Goal: Task Accomplishment & Management: Manage account settings

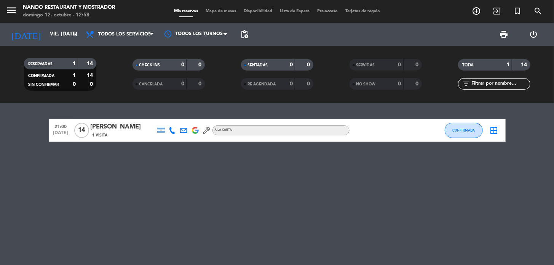
click at [80, 131] on span "14" at bounding box center [81, 130] width 15 height 15
click at [111, 128] on div "[PERSON_NAME]" at bounding box center [123, 127] width 65 height 10
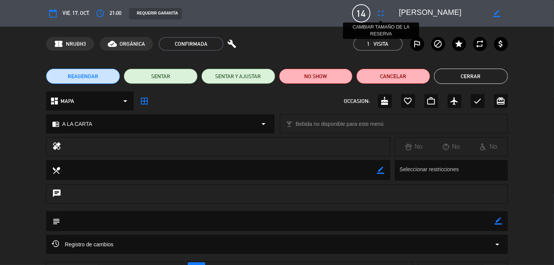
click at [384, 12] on icon "fullscreen" at bounding box center [381, 13] width 9 height 9
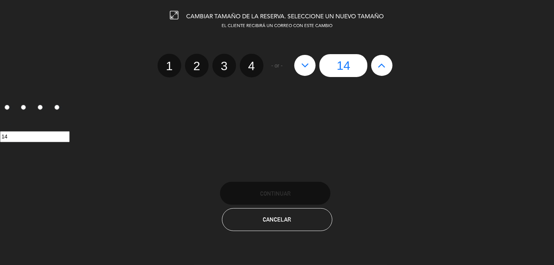
click at [303, 64] on icon at bounding box center [305, 65] width 8 height 12
type input "13"
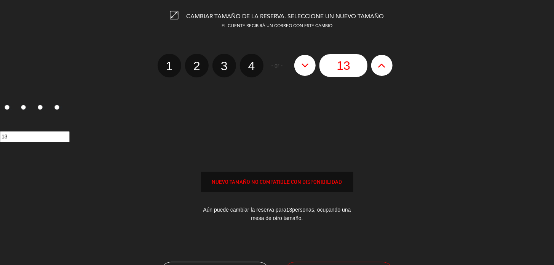
scroll to position [67, 0]
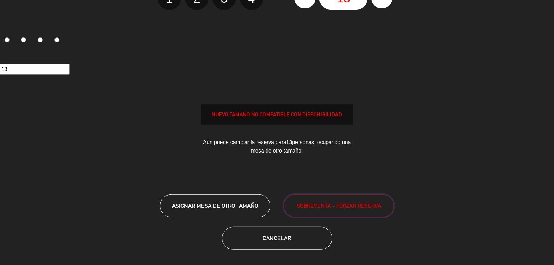
click at [337, 206] on span "SOBREVENTA - FORZAR RESERVA" at bounding box center [339, 205] width 85 height 9
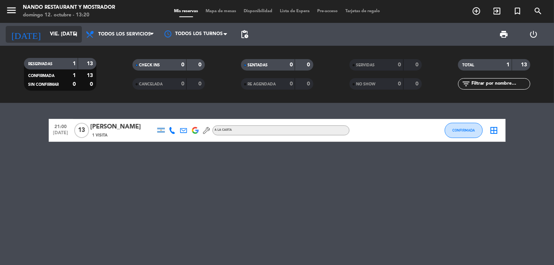
click at [48, 34] on input "vie. [DATE]" at bounding box center [79, 34] width 67 height 14
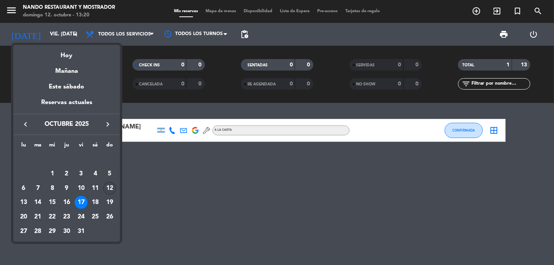
click at [108, 189] on div "12" at bounding box center [109, 188] width 13 height 13
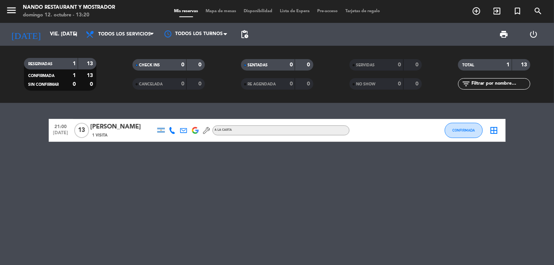
type input "dom. [DATE]"
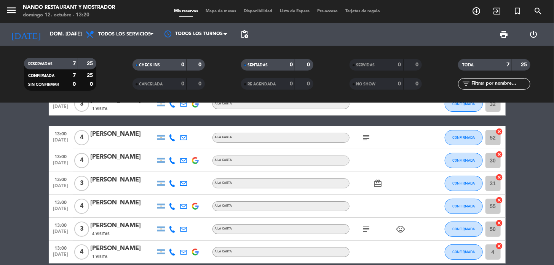
scroll to position [38, 0]
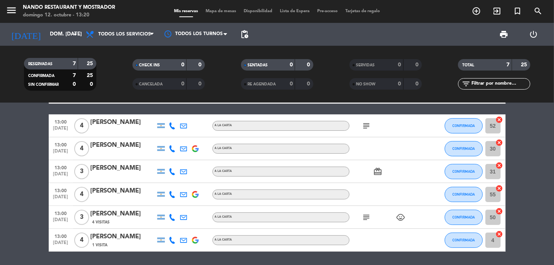
click at [401, 218] on icon "child_care" at bounding box center [401, 217] width 9 height 9
click at [363, 213] on icon "subject" at bounding box center [366, 217] width 9 height 9
click at [171, 215] on icon at bounding box center [172, 217] width 7 height 7
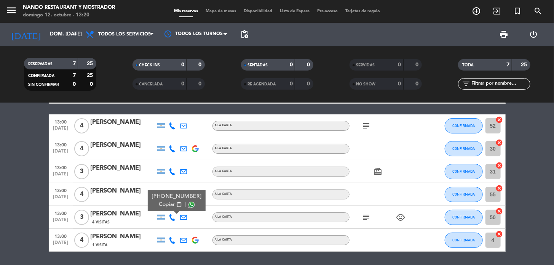
click at [165, 204] on span "Copiar" at bounding box center [167, 204] width 16 height 8
